Goal: Task Accomplishment & Management: Complete application form

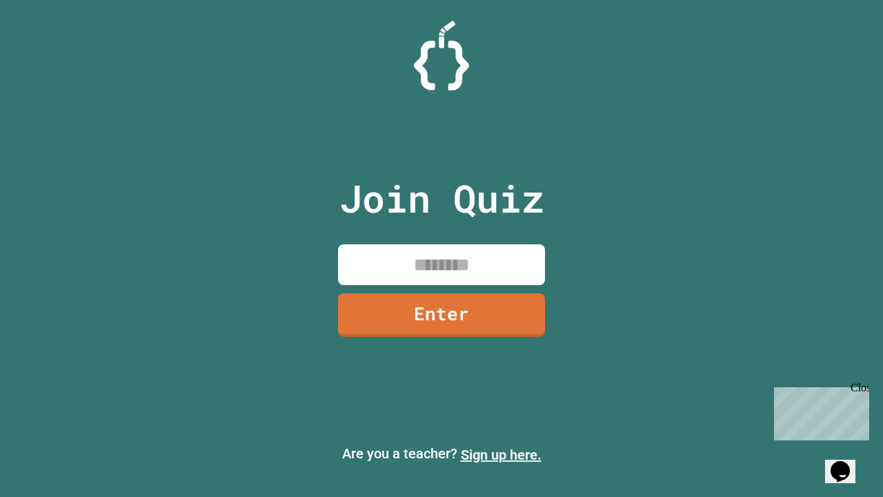
click at [501, 454] on link "Sign up here." at bounding box center [501, 454] width 81 height 17
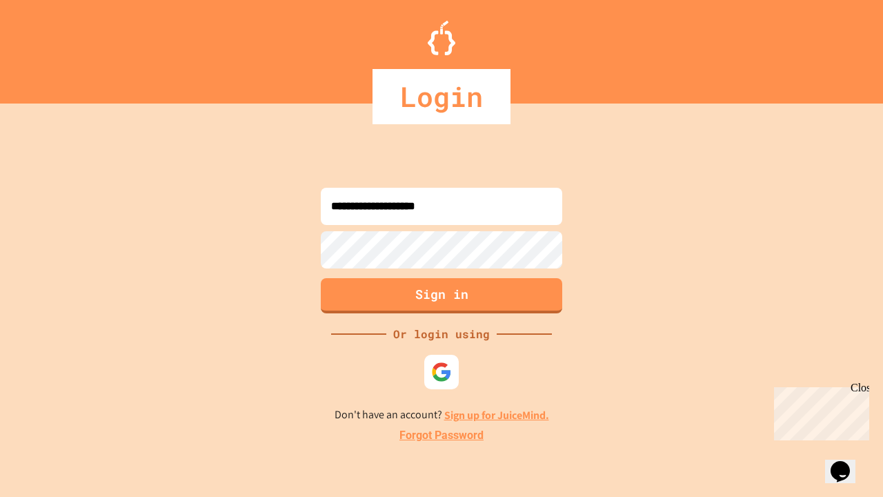
type input "**********"
